Goal: Task Accomplishment & Management: Complete application form

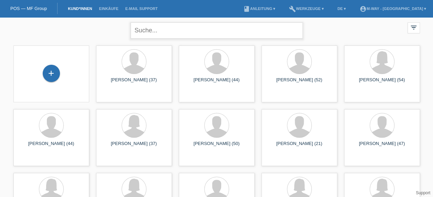
click at [168, 24] on input "text" at bounding box center [217, 30] width 172 height 16
type input "sandro zürcher"
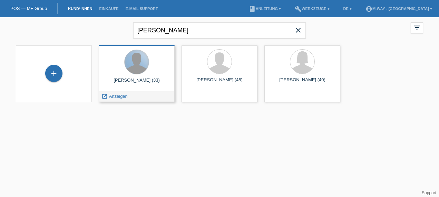
click at [132, 68] on div at bounding box center [136, 62] width 24 height 24
click at [132, 78] on div "Sandro Zürcher (33)" at bounding box center [136, 83] width 65 height 11
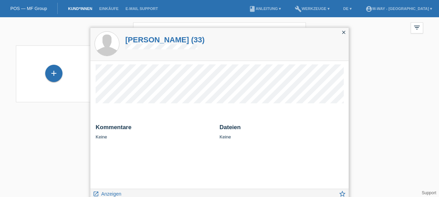
click at [341, 36] on div "close" at bounding box center [344, 33] width 10 height 10
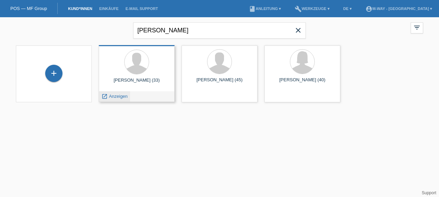
click at [108, 99] on div "launch Anzeigen" at bounding box center [114, 96] width 31 height 10
click at [113, 91] on div "Sandro Zürcher (33) launch Anzeigen" at bounding box center [137, 73] width 76 height 57
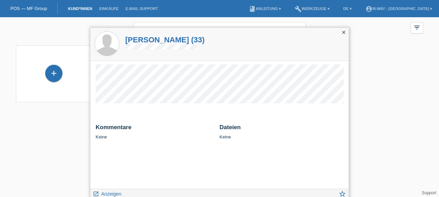
click at [344, 31] on icon "close" at bounding box center [344, 33] width 6 height 6
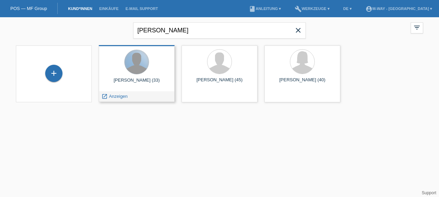
click at [143, 69] on div at bounding box center [136, 62] width 24 height 24
click at [109, 94] on span "Anzeigen" at bounding box center [118, 96] width 19 height 5
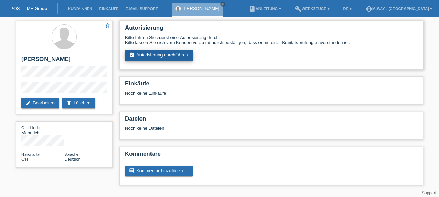
click at [168, 53] on link "assignment_turned_in Autorisierung durchführen" at bounding box center [159, 55] width 68 height 10
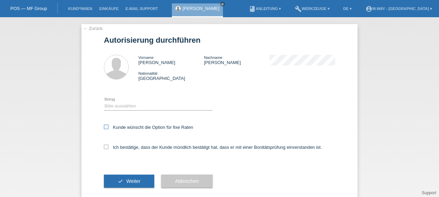
click at [104, 129] on icon at bounding box center [106, 127] width 4 height 4
click at [104, 129] on input "Kunde wünscht die Option für fixe Raten" at bounding box center [106, 127] width 4 height 4
checkbox input "true"
click at [104, 150] on label "Ich bestätige, dass der Kunde mündlich bestätigt hat, dass er mit einer Bonität…" at bounding box center [213, 147] width 218 height 5
click at [104, 149] on input "Ich bestätige, dass der Kunde mündlich bestätigt hat, dass er mit einer Bonität…" at bounding box center [106, 147] width 4 height 4
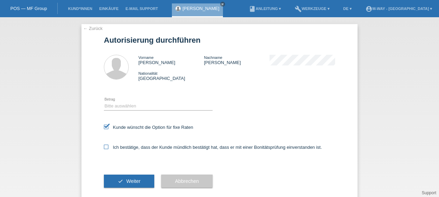
checkbox input "true"
click at [104, 108] on select "Bitte auswählen CHF 1.00 - CHF 499.00 CHF 500.00 - CHF 1'999.00 CHF 2'000.00 - …" at bounding box center [158, 106] width 109 height 8
select select "3"
click at [104, 102] on select "Bitte auswählen CHF 1.00 - CHF 499.00 CHF 500.00 - CHF 1'999.00 CHF 2'000.00 - …" at bounding box center [158, 106] width 109 height 8
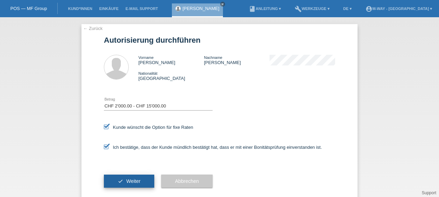
click at [124, 186] on button "check Weiter" at bounding box center [129, 181] width 50 height 13
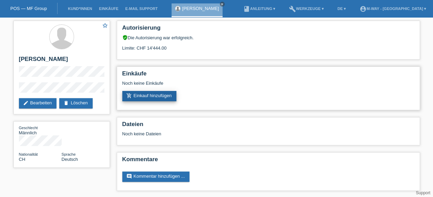
click at [144, 96] on link "add_shopping_cart Einkauf hinzufügen" at bounding box center [149, 96] width 54 height 10
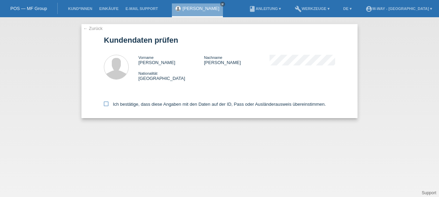
click at [114, 106] on label "Ich bestätige, dass diese Angaben mit den Daten auf der ID, Pass oder Ausländer…" at bounding box center [215, 104] width 222 height 5
click at [108, 106] on input "Ich bestätige, dass diese Angaben mit den Daten auf der ID, Pass oder Ausländer…" at bounding box center [106, 104] width 4 height 4
checkbox input "true"
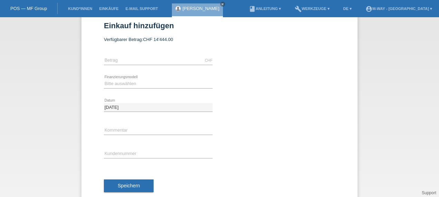
scroll to position [15, 0]
click at [132, 61] on input "text" at bounding box center [158, 60] width 109 height 9
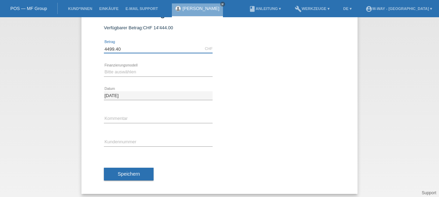
scroll to position [30, 0]
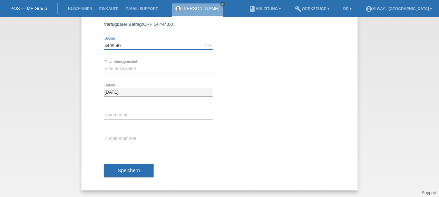
type input "4499.40"
click at [131, 136] on input "text" at bounding box center [158, 139] width 109 height 9
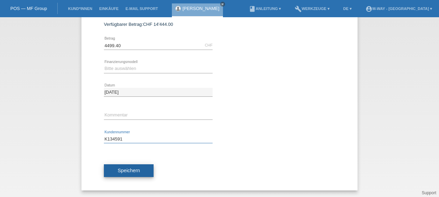
type input "K134591"
click at [127, 168] on span "Speichern" at bounding box center [129, 171] width 22 height 6
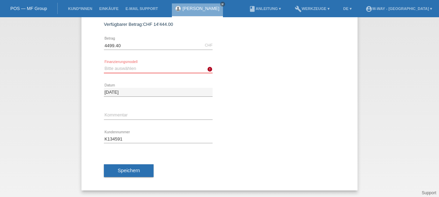
click at [182, 66] on select "Bitte auswählen Fixe Raten Kauf auf Rechnung mit Teilzahlungsoption" at bounding box center [158, 68] width 109 height 8
select select "77"
click at [104, 64] on select "Bitte auswählen Fixe Raten Kauf auf Rechnung mit Teilzahlungsoption" at bounding box center [158, 68] width 109 height 8
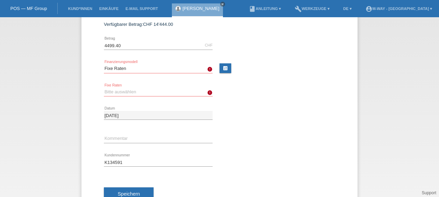
click at [188, 94] on select "Bitte auswählen 4 Raten 5 Raten 6 Raten 7 Raten 8 Raten 9 Raten 10 Raten 11 Rat…" at bounding box center [158, 92] width 109 height 8
select select "202"
click at [104, 88] on select "Bitte auswählen 4 Raten 5 Raten 6 Raten 7 Raten 8 Raten 9 Raten 10 Raten 11 Rat…" at bounding box center [158, 92] width 109 height 8
click at [112, 188] on button "Speichern" at bounding box center [129, 194] width 50 height 13
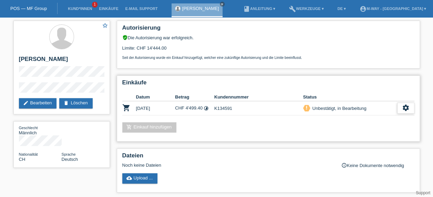
click at [402, 107] on icon "settings" at bounding box center [406, 108] width 8 height 8
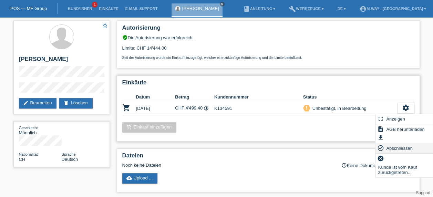
click at [392, 146] on span "Abschliessen" at bounding box center [400, 148] width 29 height 8
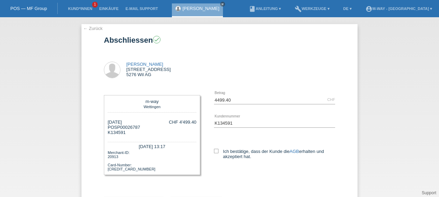
click at [214, 147] on div "Ich bestätige, dass der Kunde die AGB erhalten und akzeptiert hat." at bounding box center [274, 153] width 121 height 36
click at [214, 149] on icon at bounding box center [216, 151] width 4 height 4
click at [214, 149] on input "Ich bestätige, dass der Kunde die AGB erhalten und akzeptiert hat." at bounding box center [216, 151] width 4 height 4
checkbox input "true"
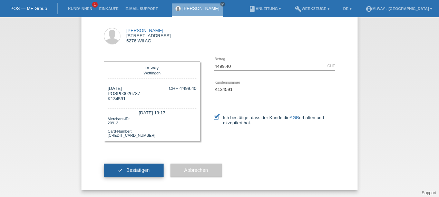
click at [128, 169] on span "Bestätigen" at bounding box center [137, 171] width 23 height 6
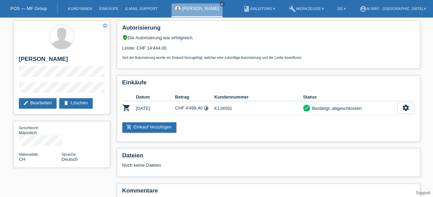
click at [221, 5] on icon "close" at bounding box center [222, 3] width 3 height 3
